Goal: Check status: Check status

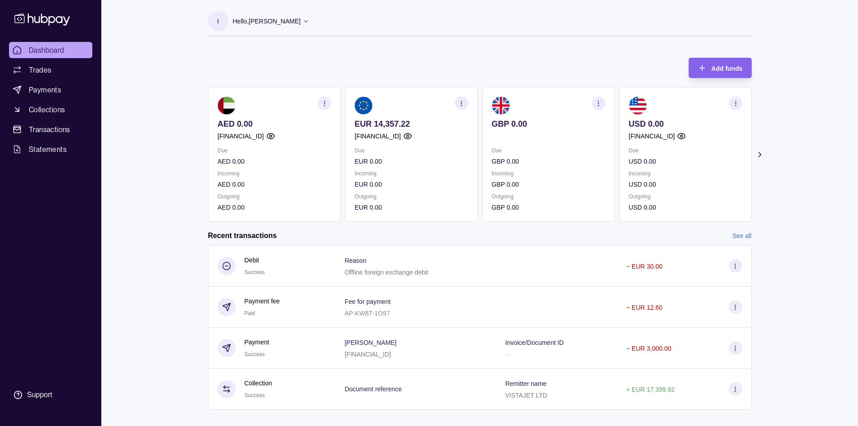
click at [463, 102] on icon "button" at bounding box center [461, 103] width 7 height 7
click at [391, 99] on link "View transactions" at bounding box center [394, 103] width 49 height 10
